Goal: Transaction & Acquisition: Register for event/course

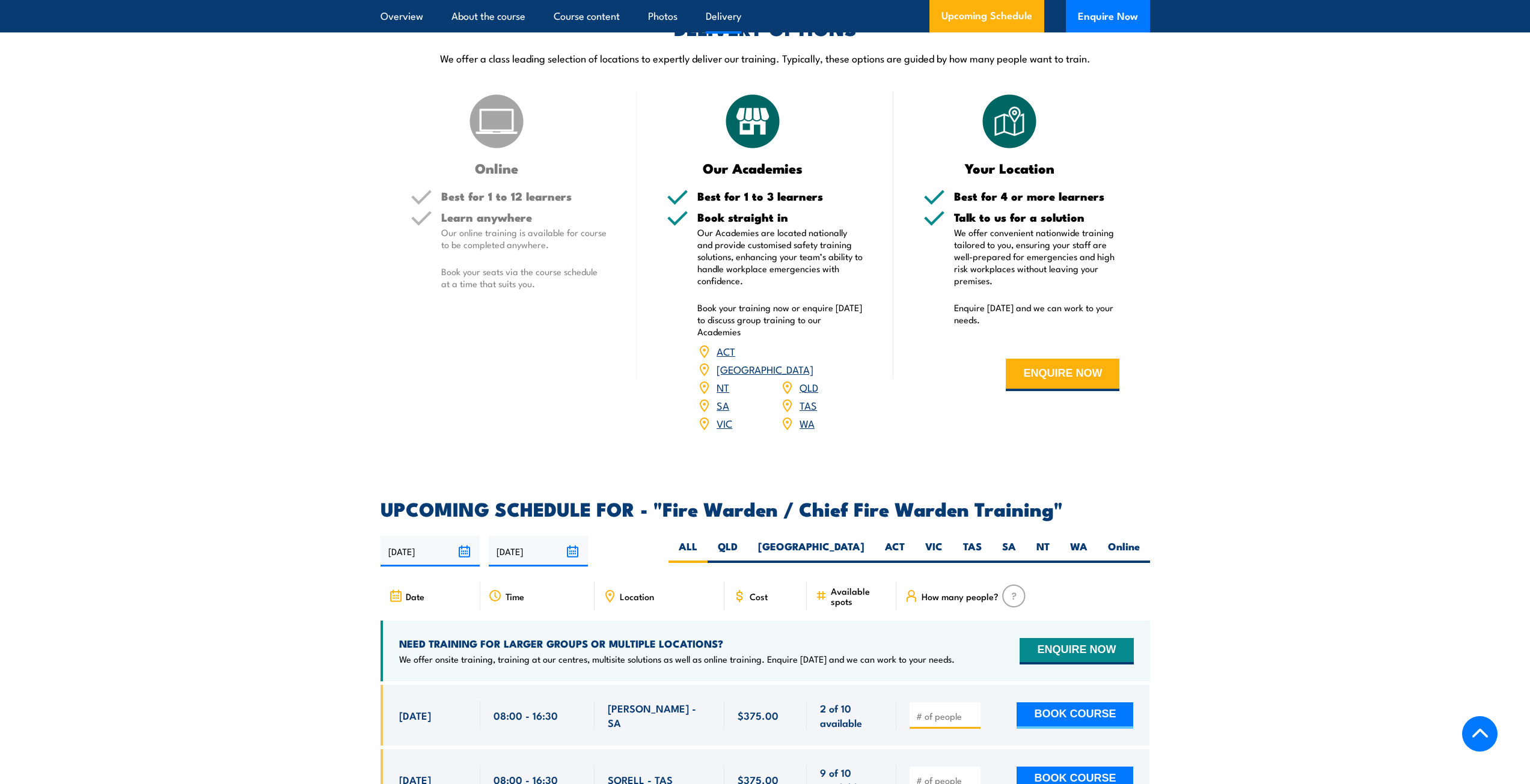
scroll to position [1623, 0]
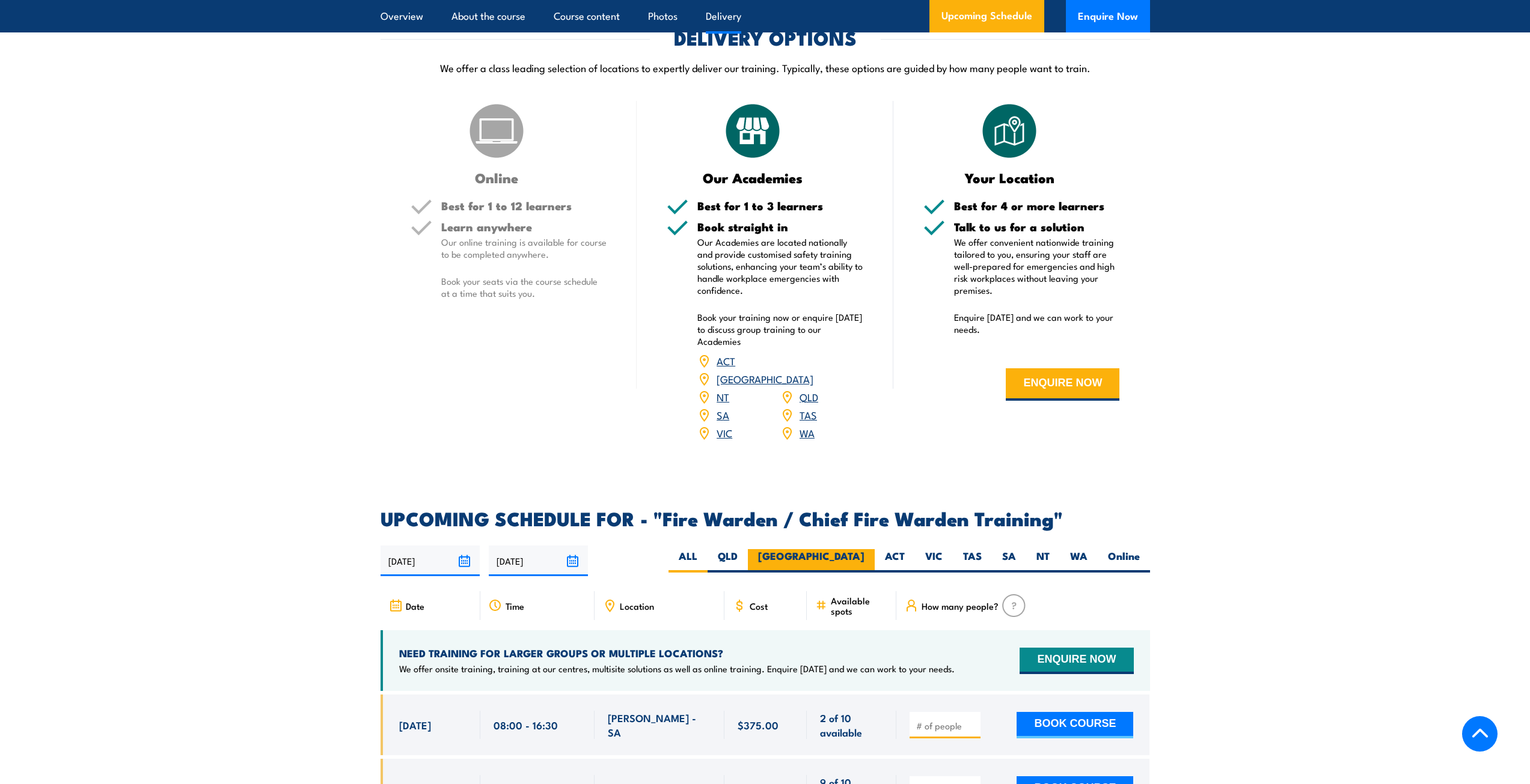
click at [868, 550] on label "[GEOGRAPHIC_DATA]" at bounding box center [811, 561] width 127 height 23
click at [868, 550] on input "[GEOGRAPHIC_DATA]" at bounding box center [868, 553] width 8 height 8
radio input "true"
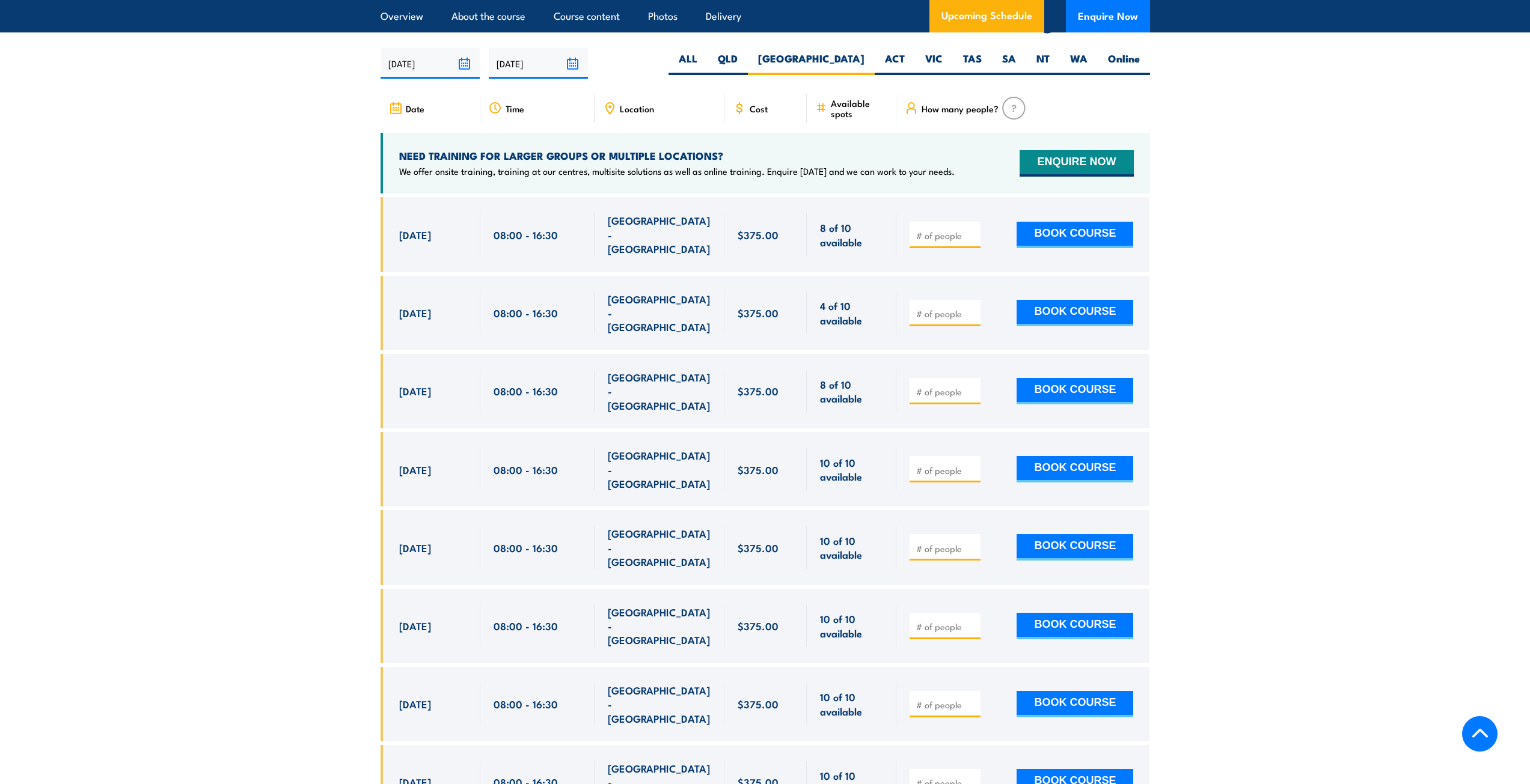
scroll to position [2129, 0]
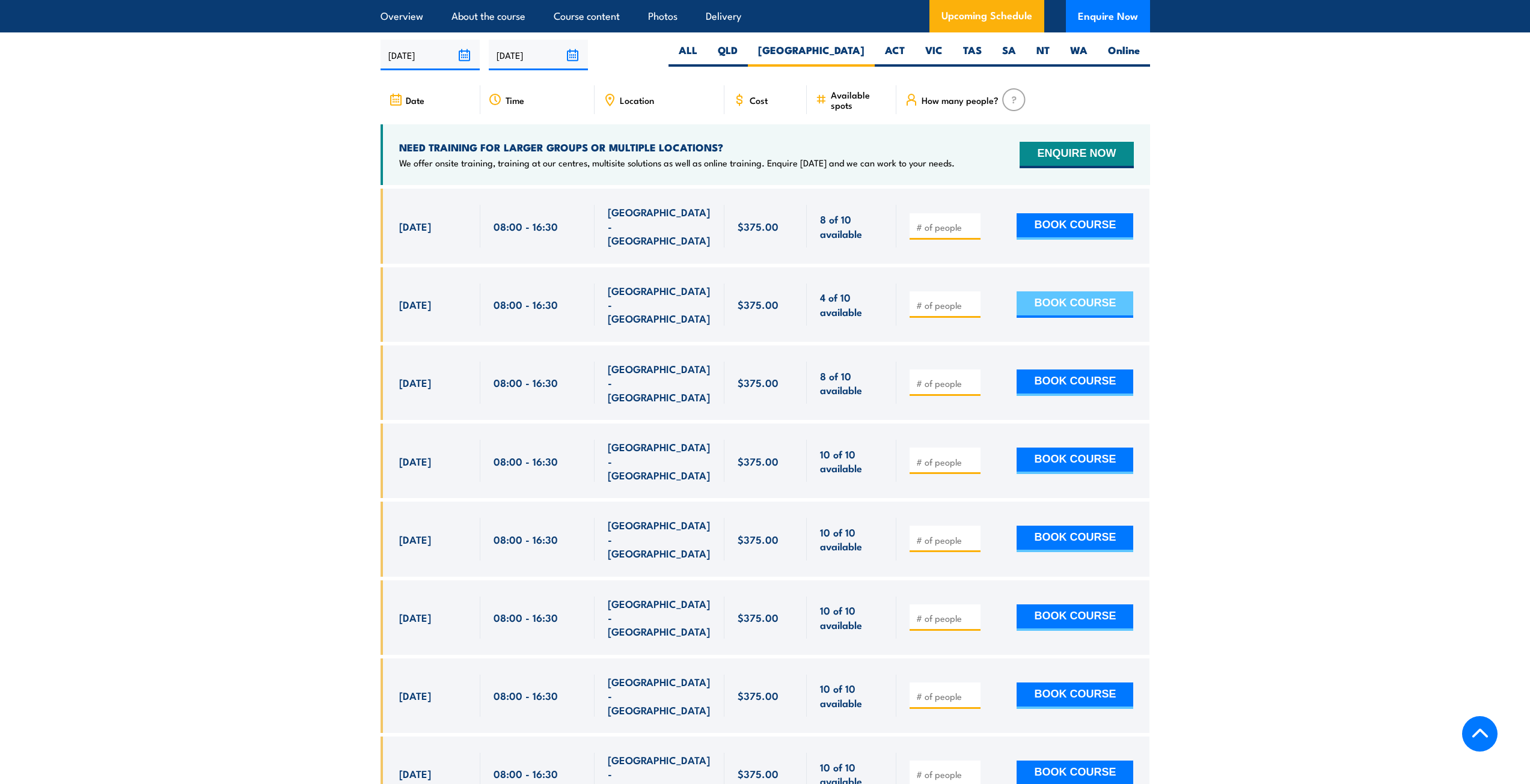
click at [1045, 291] on button "BOOK COURSE" at bounding box center [1075, 304] width 116 height 26
type input "1"
click at [1045, 291] on button "BOOK COURSE" at bounding box center [1075, 304] width 116 height 26
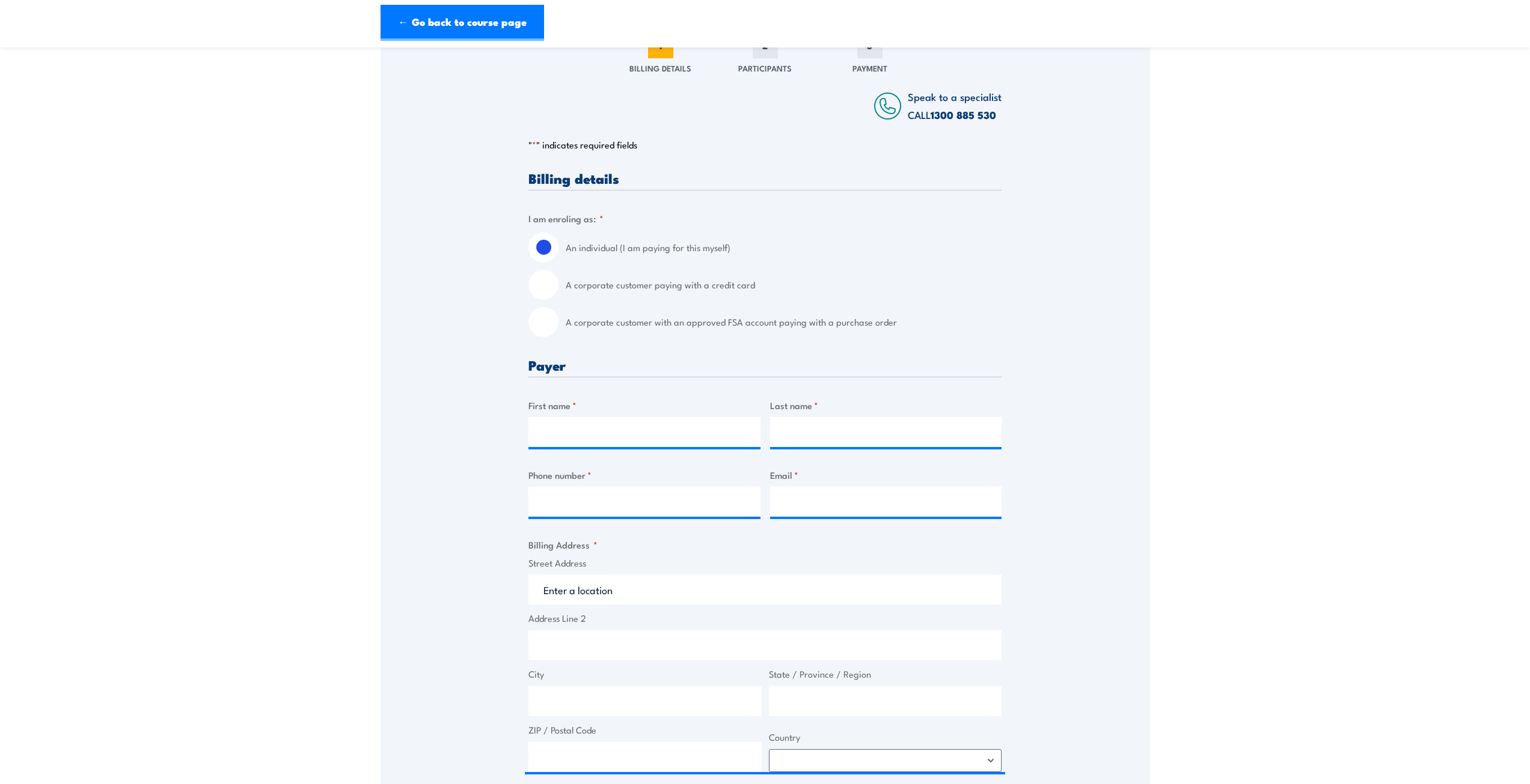
scroll to position [180, 0]
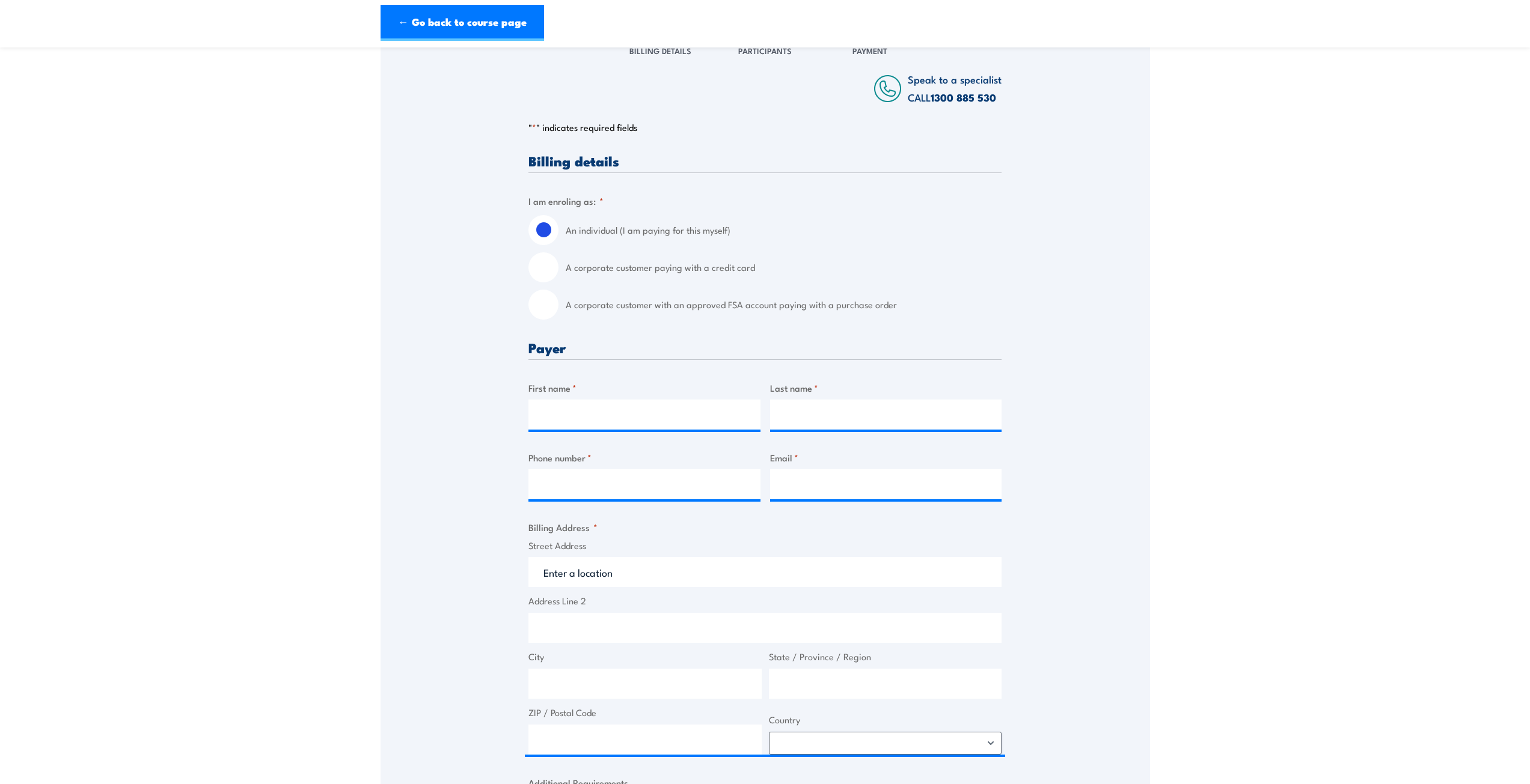
click at [545, 311] on input "A corporate customer with an approved FSA account paying with a purchase order" at bounding box center [543, 304] width 30 height 30
radio input "true"
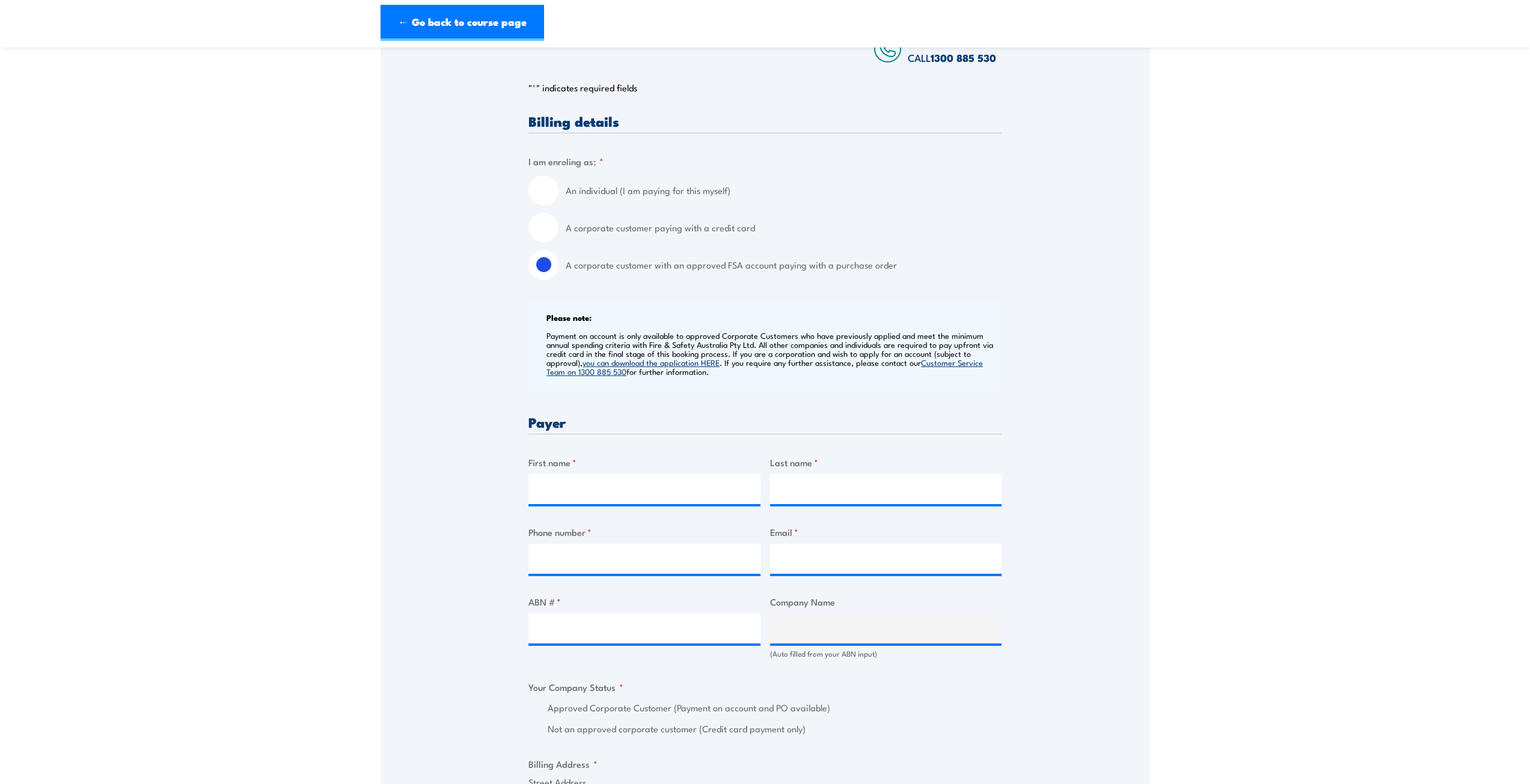
scroll to position [360, 0]
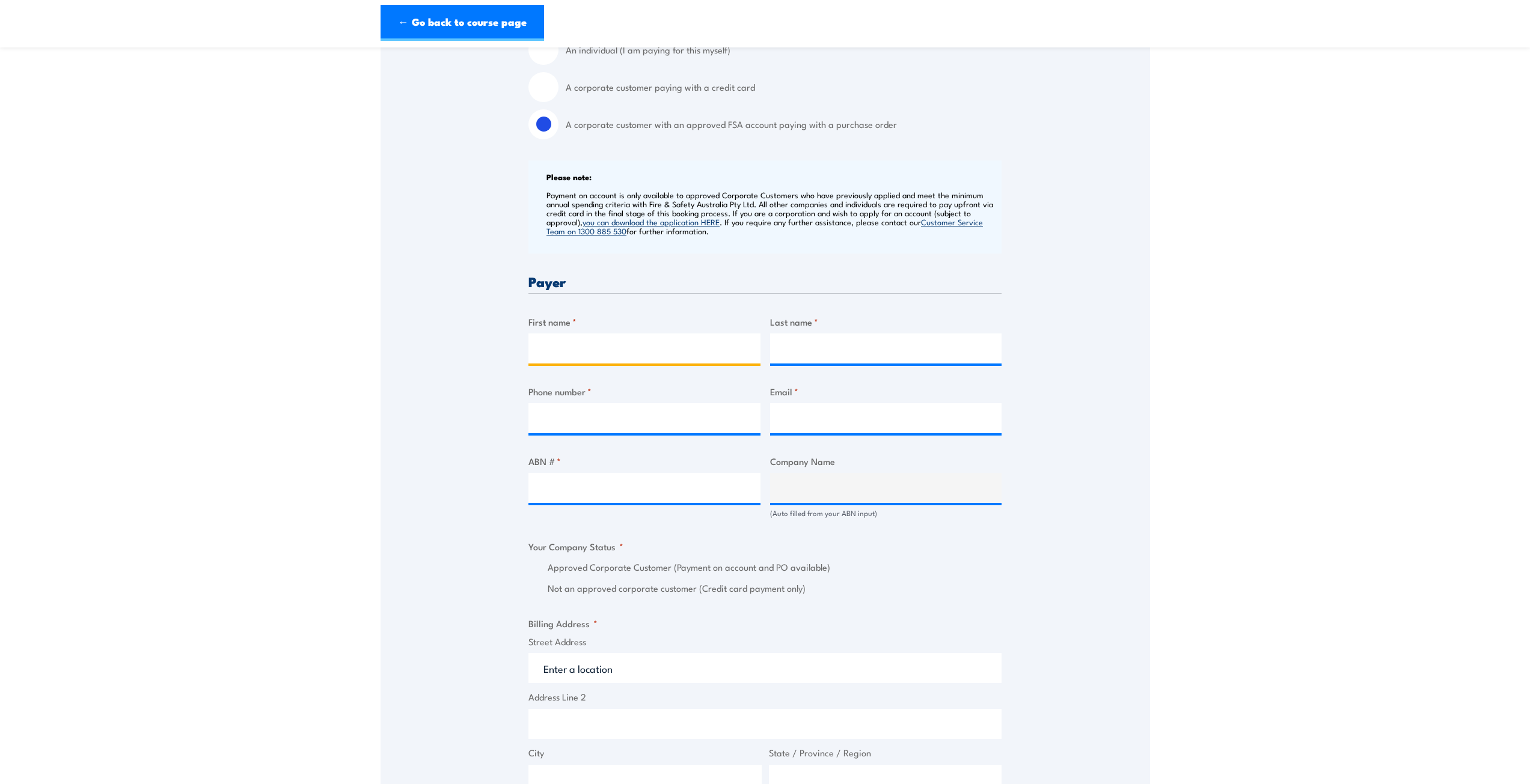
click at [611, 337] on input "First name *" at bounding box center [644, 348] width 232 height 30
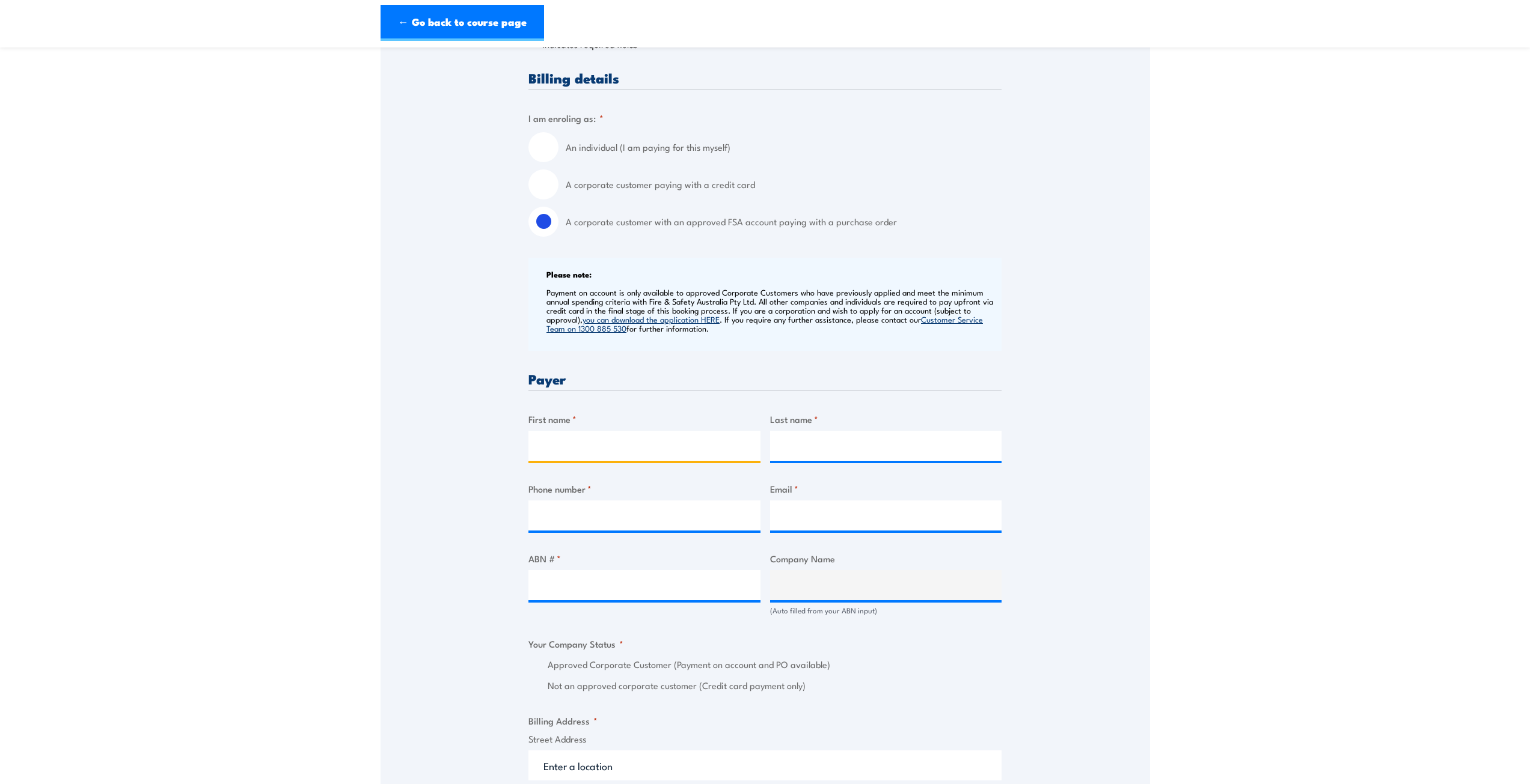
scroll to position [300, 0]
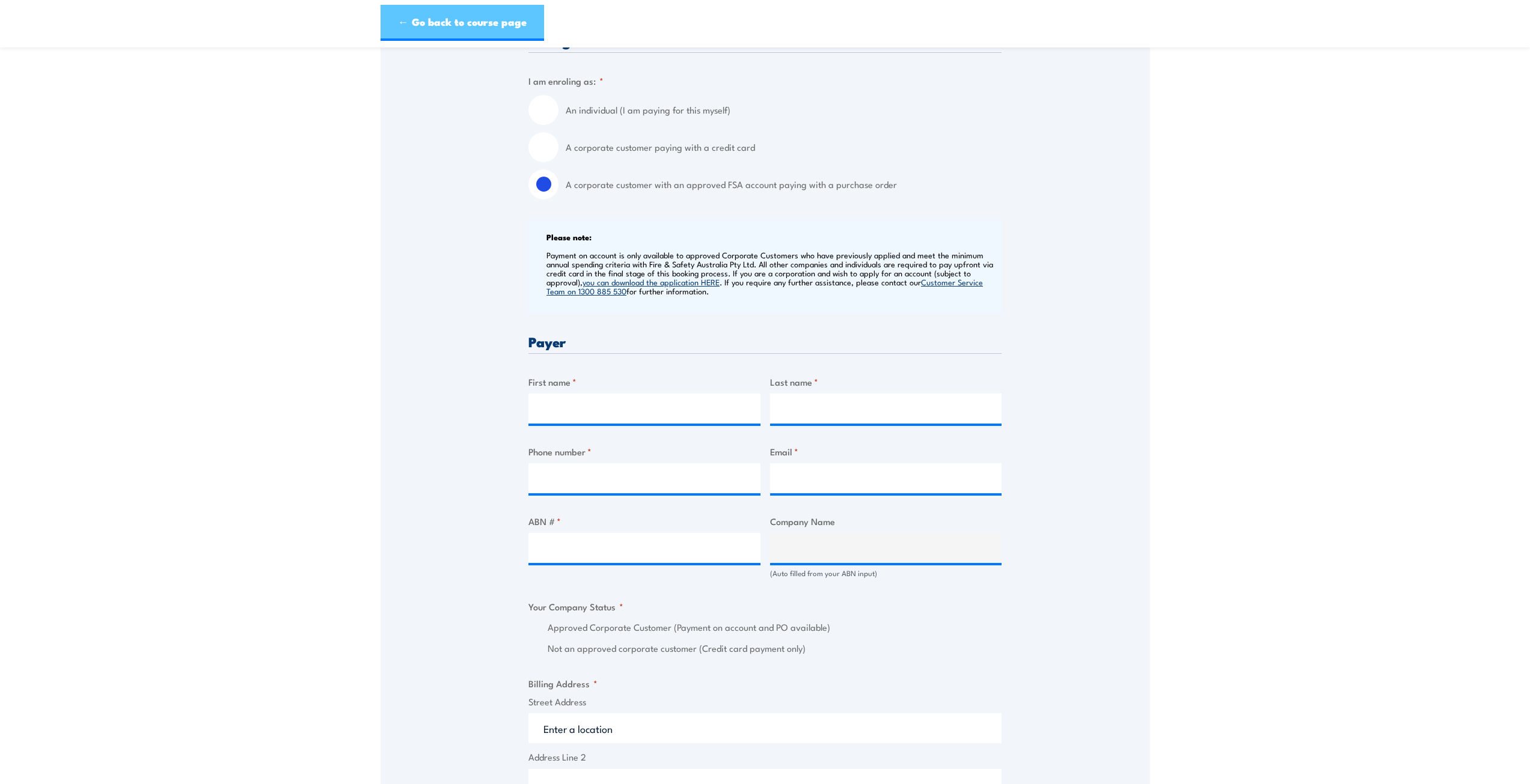
click at [503, 40] on link "← Go back to course page" at bounding box center [462, 23] width 163 height 36
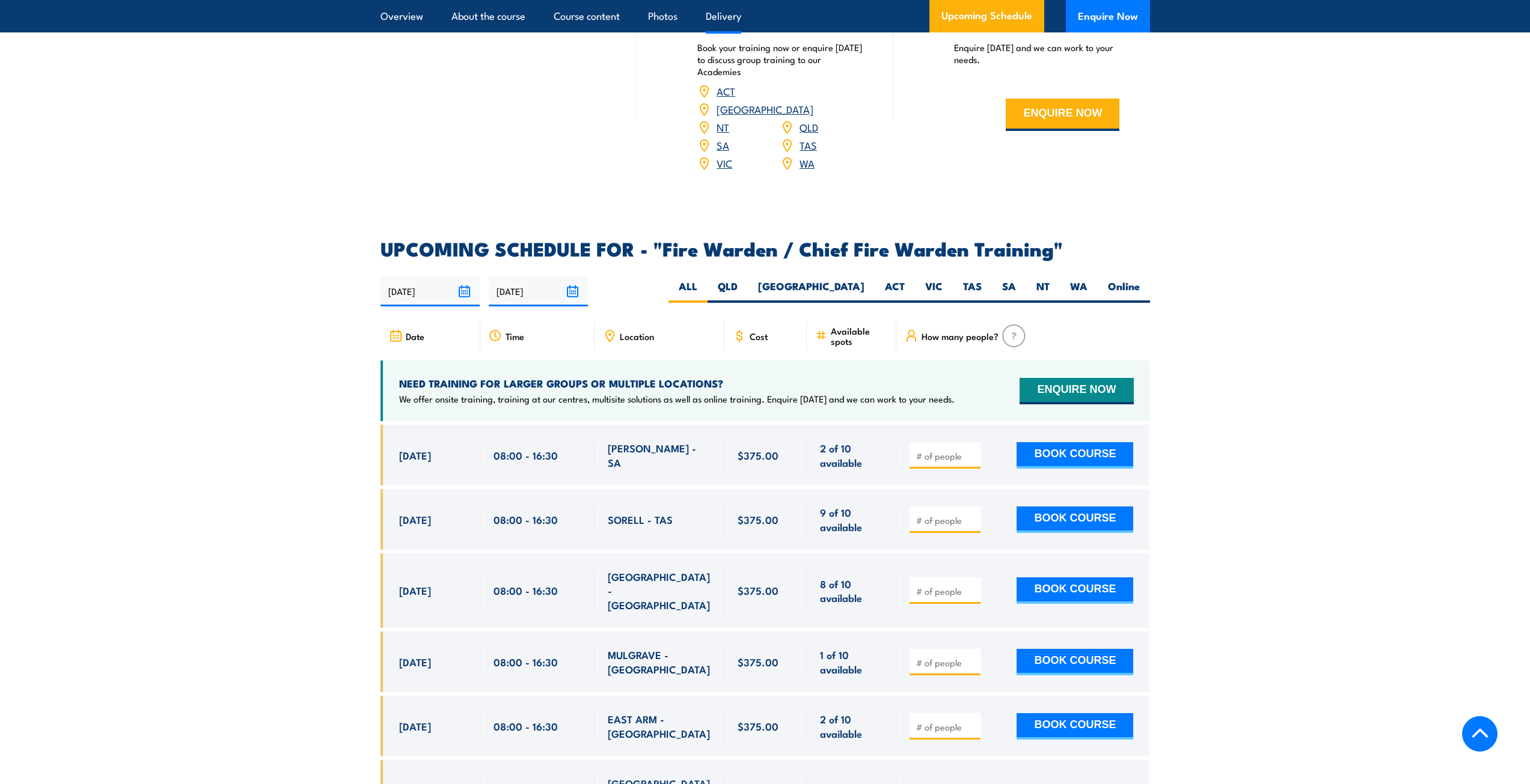
scroll to position [1889, 0]
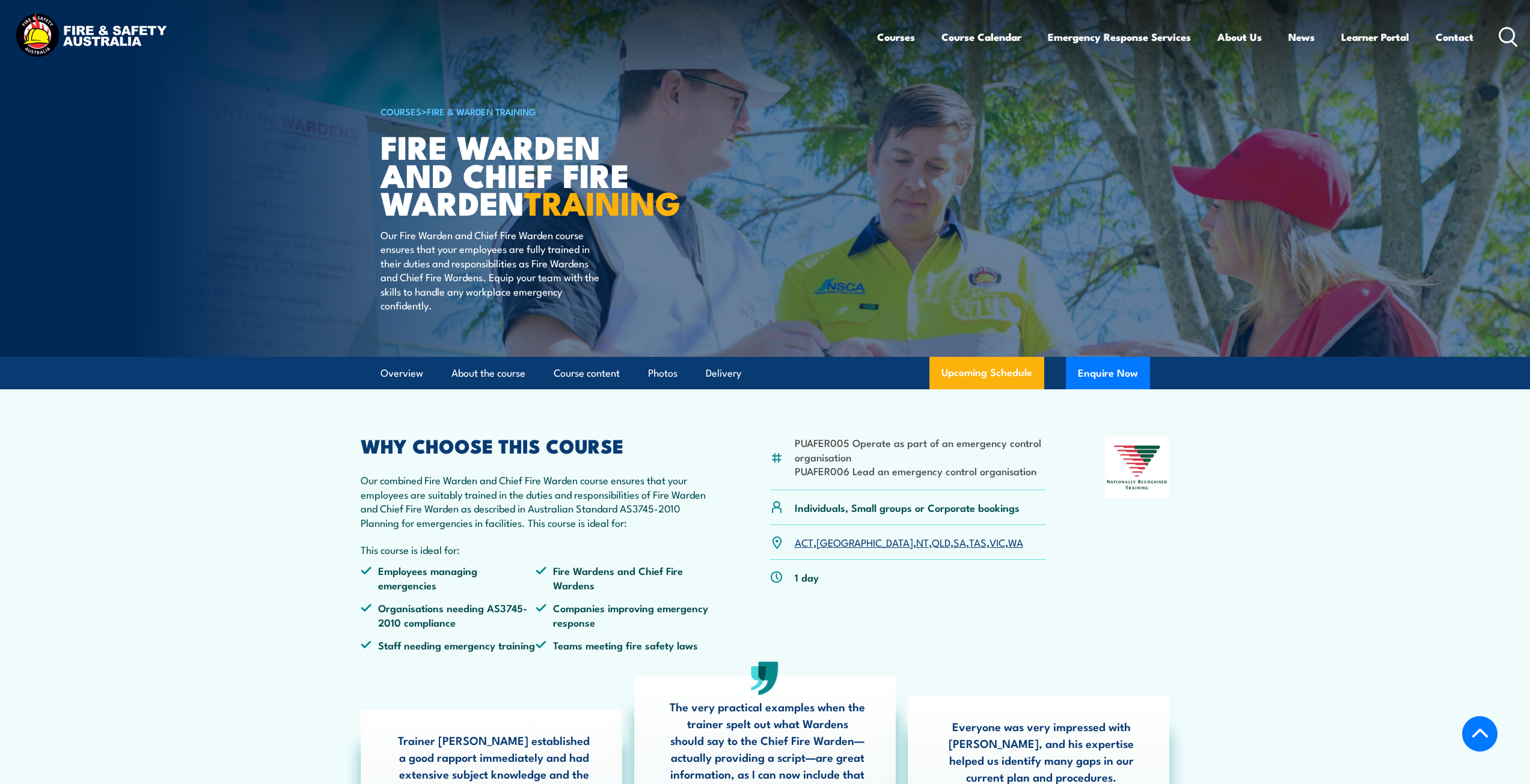
scroll to position [2132, 0]
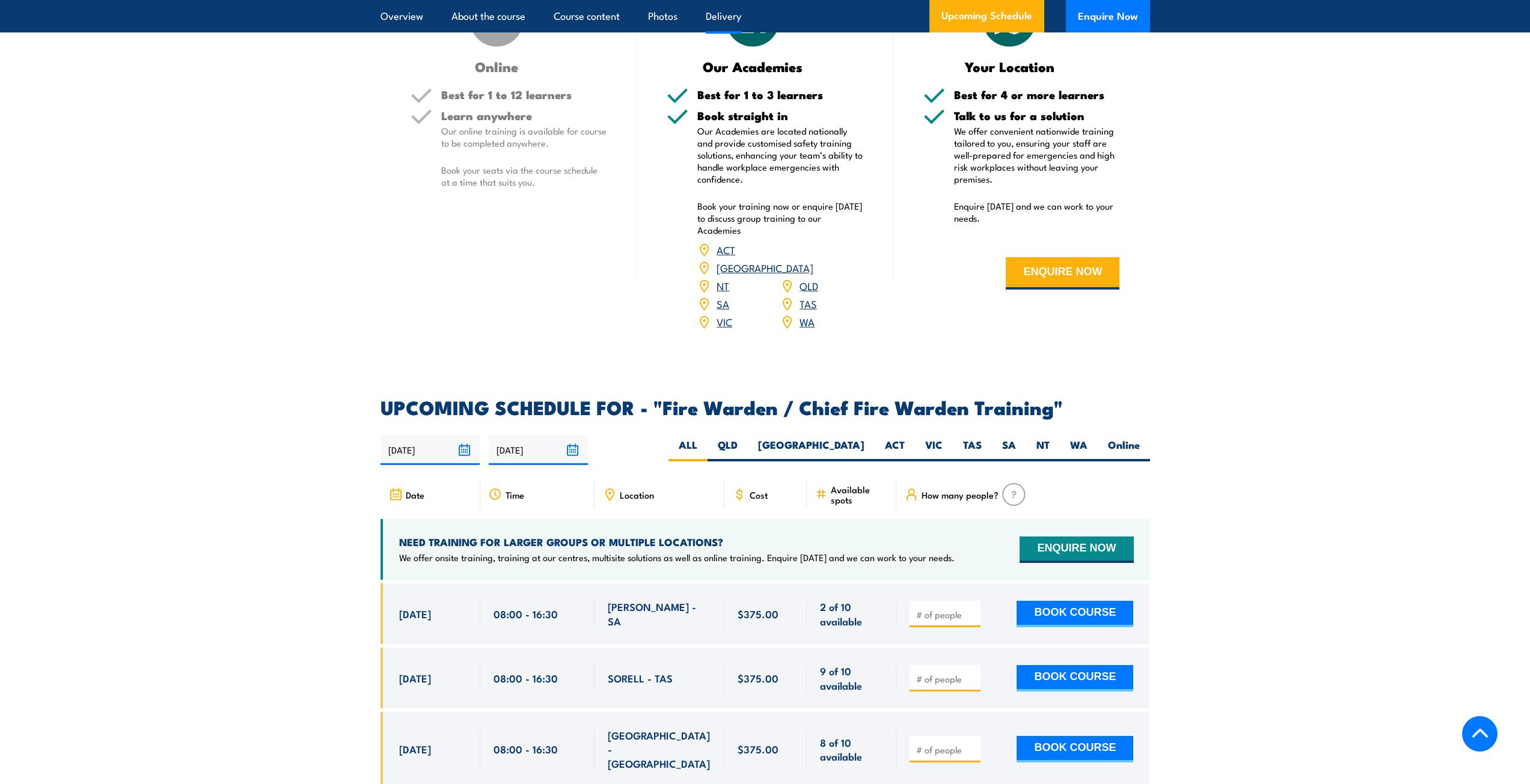
scroll to position [1743, 0]
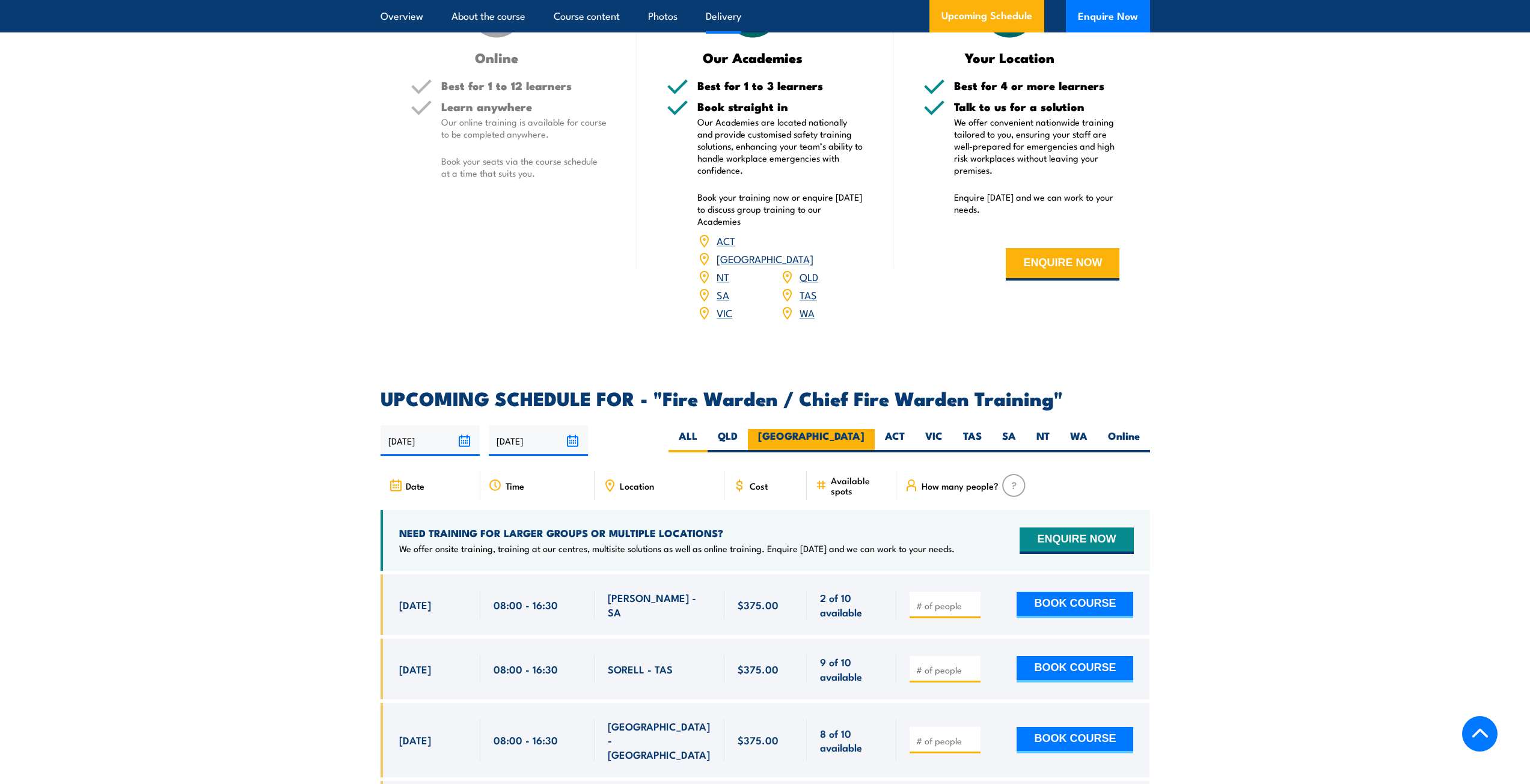
click at [851, 430] on label "[GEOGRAPHIC_DATA]" at bounding box center [811, 441] width 127 height 23
click at [865, 430] on input "[GEOGRAPHIC_DATA]" at bounding box center [868, 433] width 8 height 8
radio input "true"
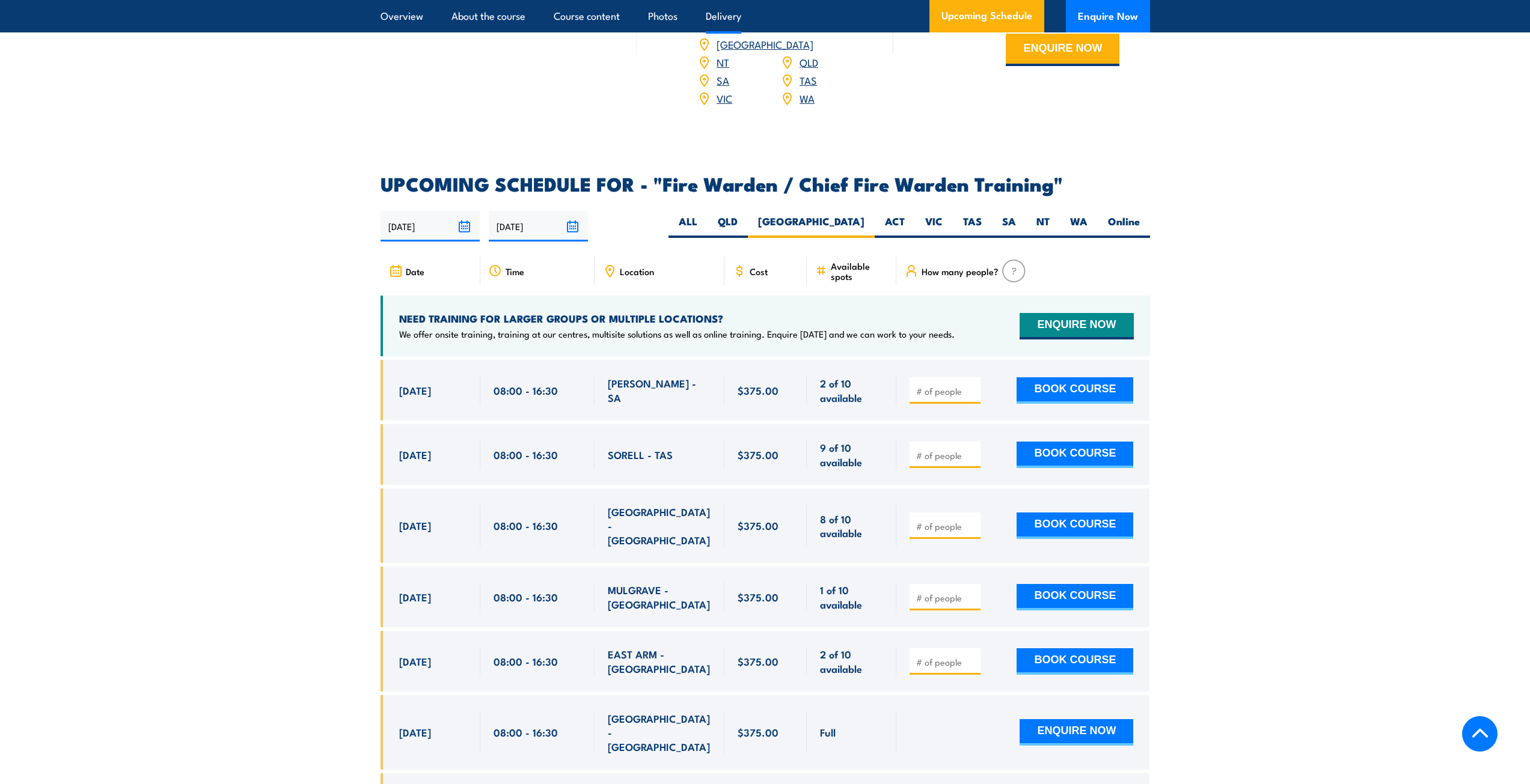
scroll to position [1983, 0]
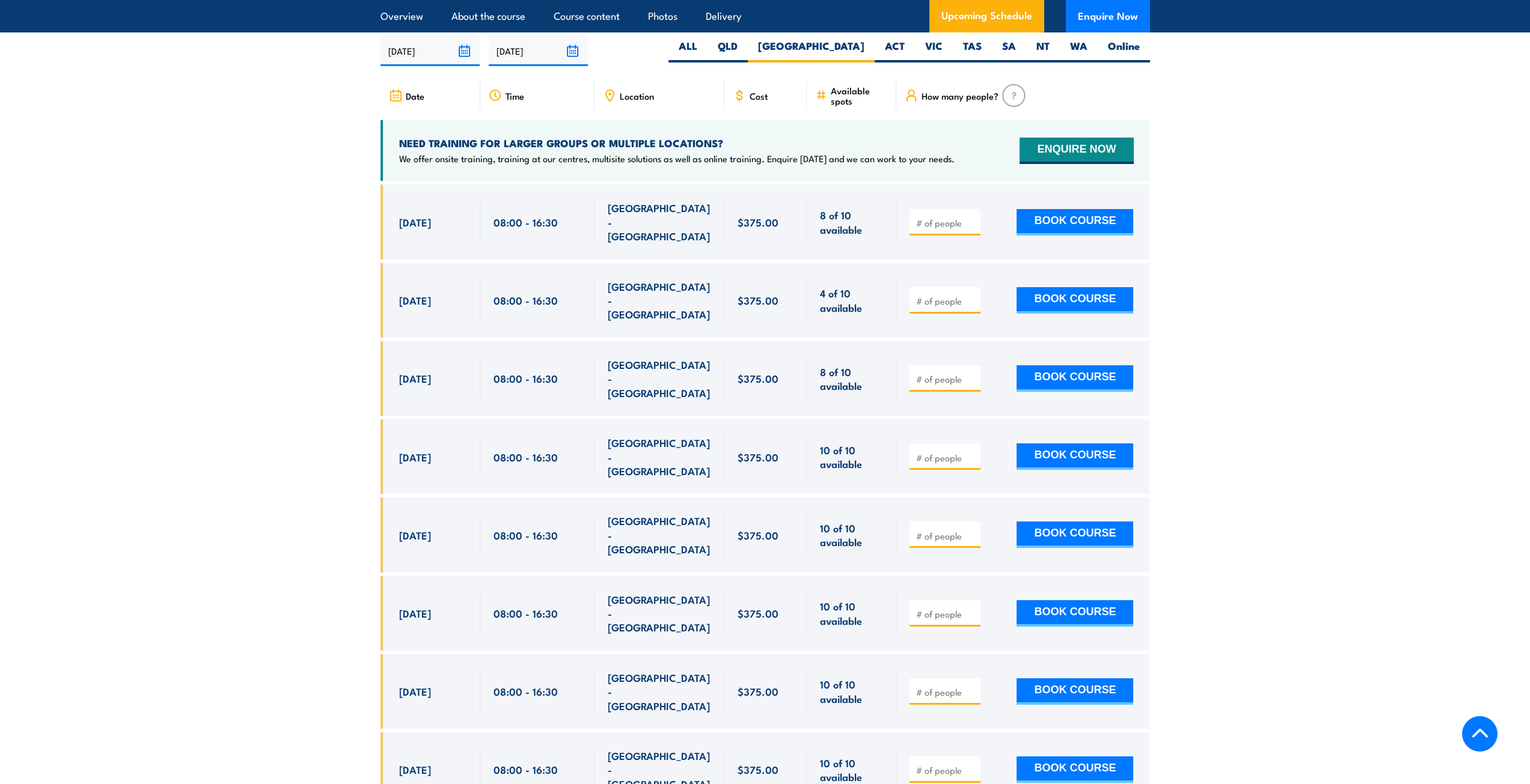
scroll to position [2129, 0]
